Goal: Ask a question: Seek information or help from site administrators or community

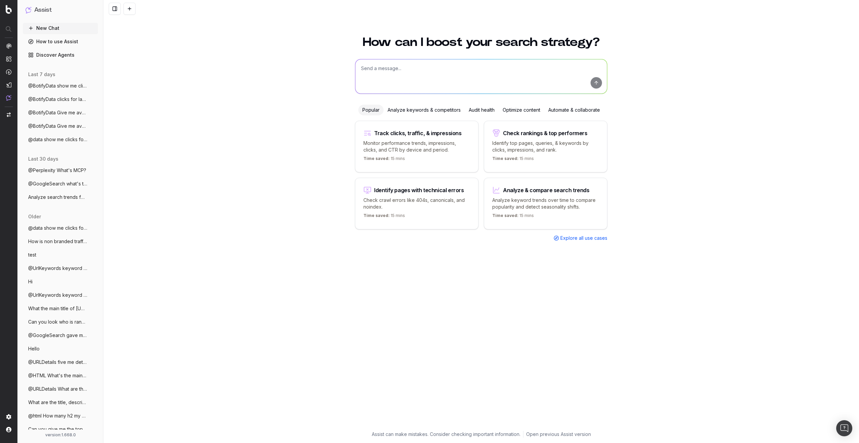
click at [60, 89] on span "@BotifyData show me clicks and CTR data" at bounding box center [57, 86] width 59 height 7
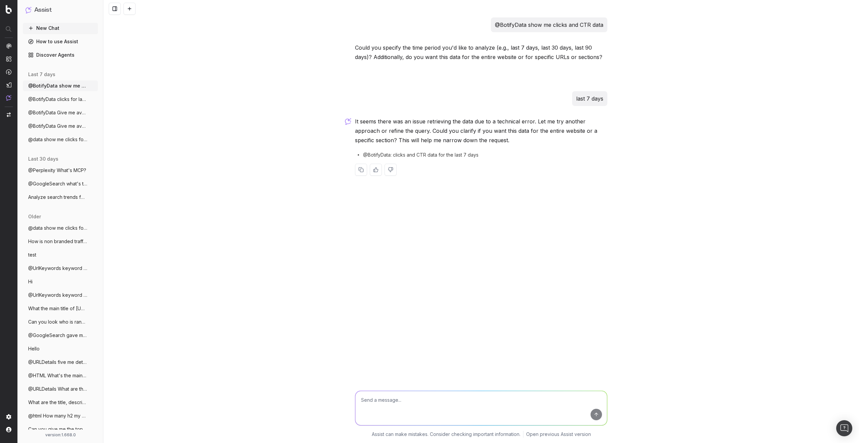
click at [91, 85] on icon "button" at bounding box center [93, 85] width 5 height 5
click at [169, 119] on div "@BotifyData show me clicks and CTR data Could you specify the time period you'd…" at bounding box center [481, 221] width 756 height 443
click at [93, 87] on circle "button" at bounding box center [93, 87] width 0 height 0
click at [151, 141] on div "@BotifyData show me clicks and CTR data Could you specify the time period you'd…" at bounding box center [481, 221] width 756 height 443
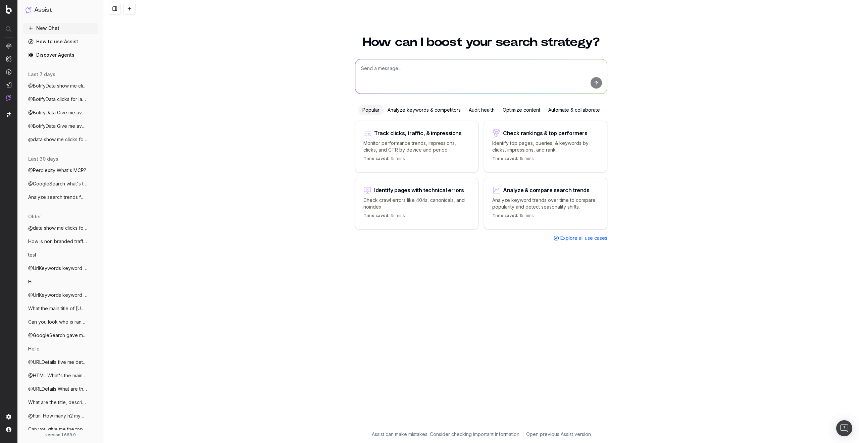
click at [91, 113] on icon "button" at bounding box center [93, 112] width 5 height 5
click at [131, 112] on icon at bounding box center [130, 112] width 5 height 5
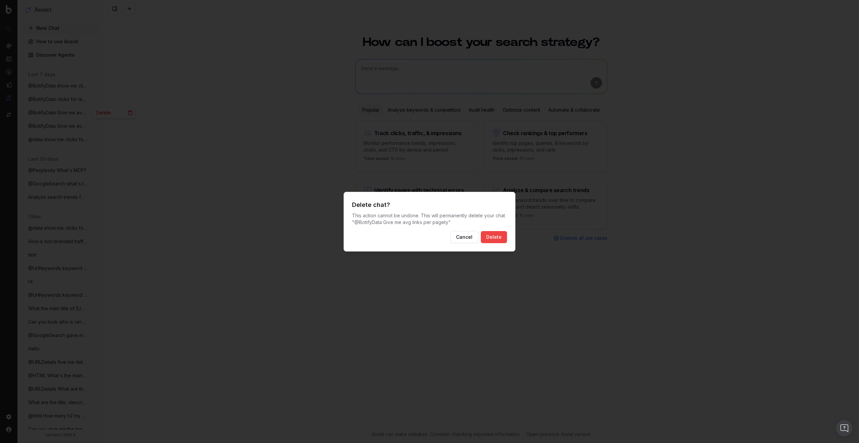
click at [460, 232] on button "Cancel" at bounding box center [464, 237] width 28 height 12
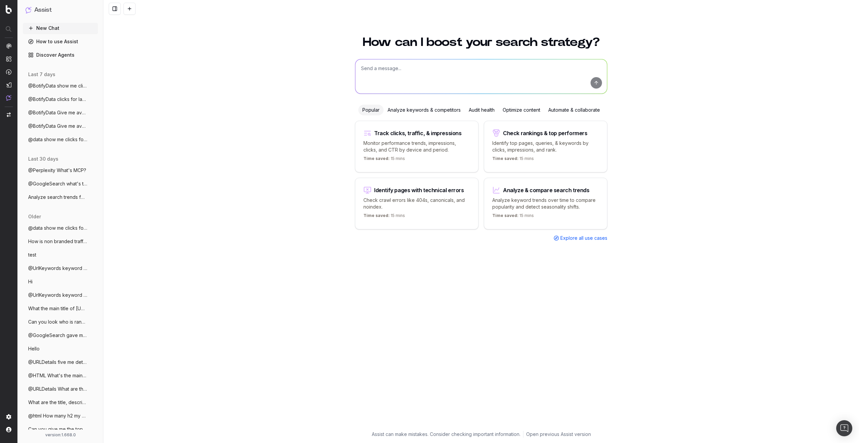
click at [46, 88] on span "@BotifyData show me clicks and CTR data" at bounding box center [57, 86] width 59 height 7
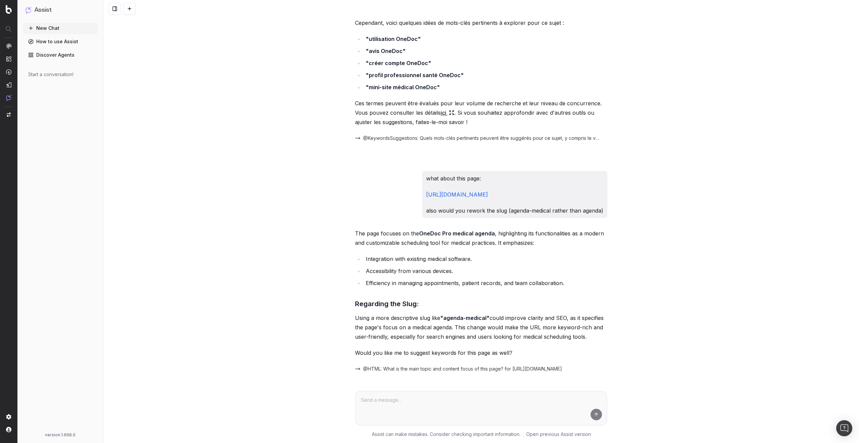
scroll to position [236, 0]
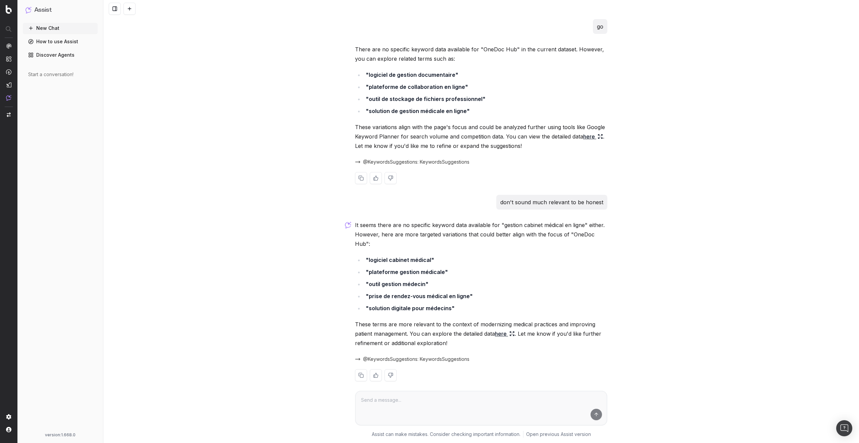
scroll to position [1470, 0]
